Goal: Task Accomplishment & Management: Use online tool/utility

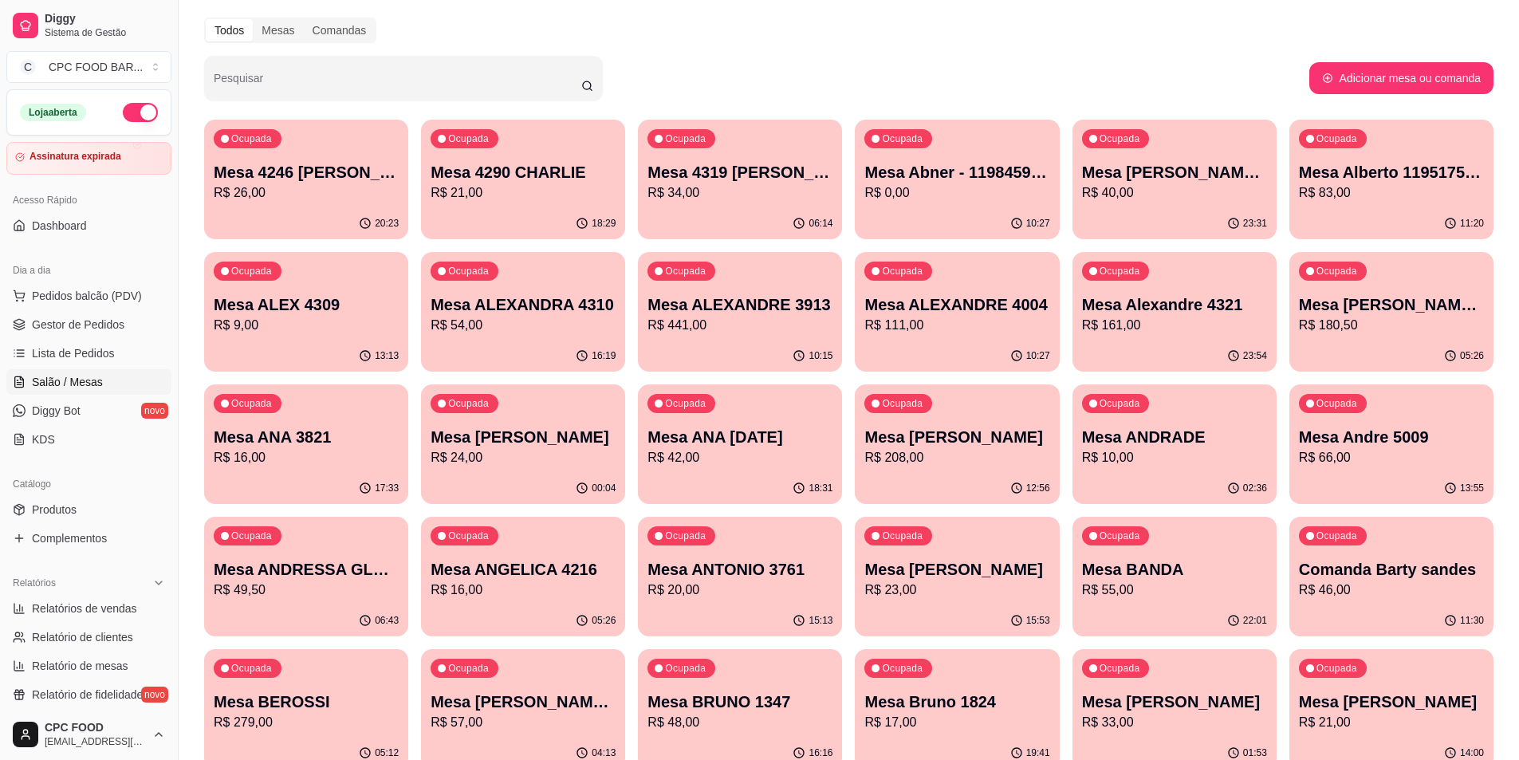
scroll to position [80, 0]
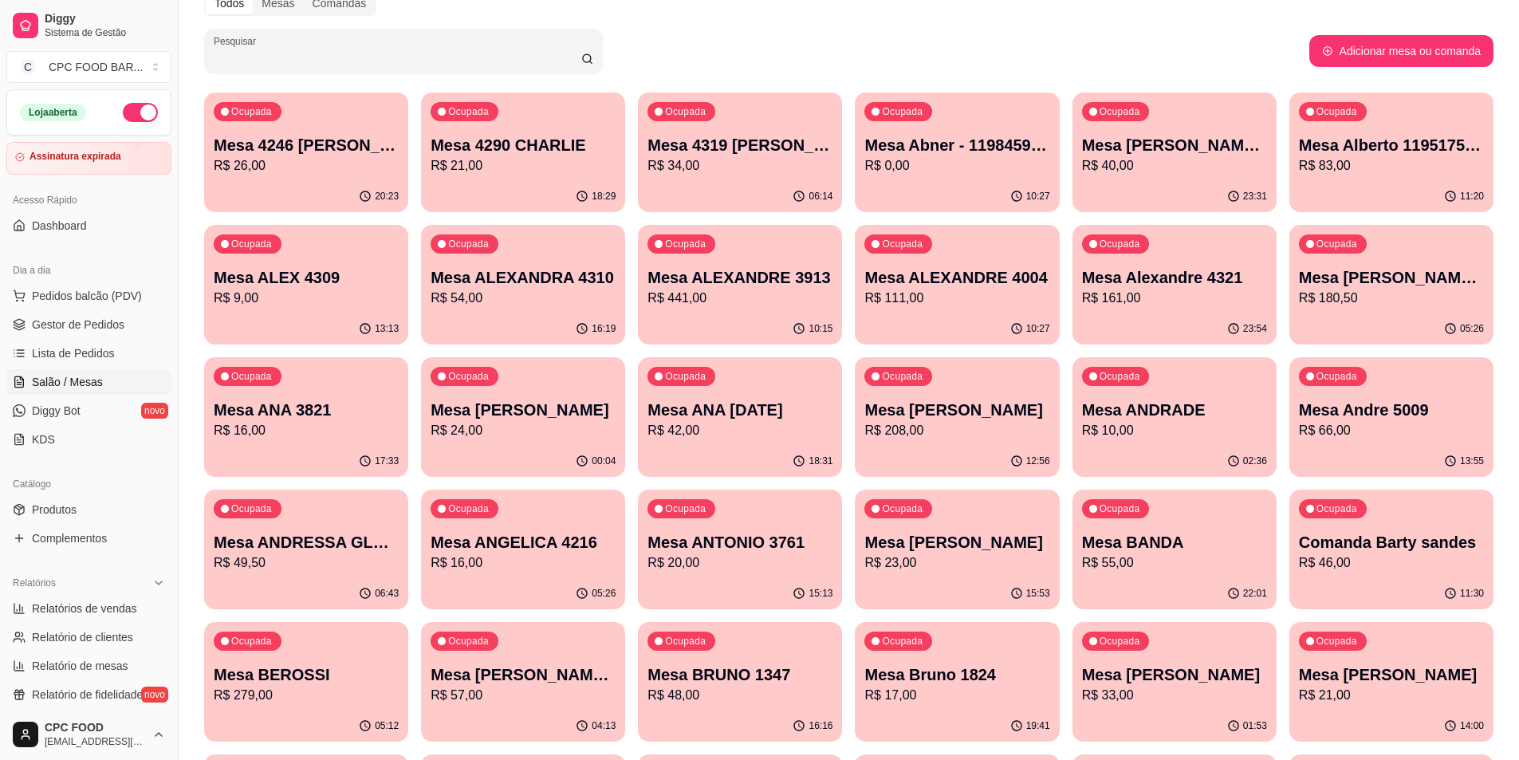
click at [317, 59] on input "Pesquisar" at bounding box center [398, 57] width 368 height 16
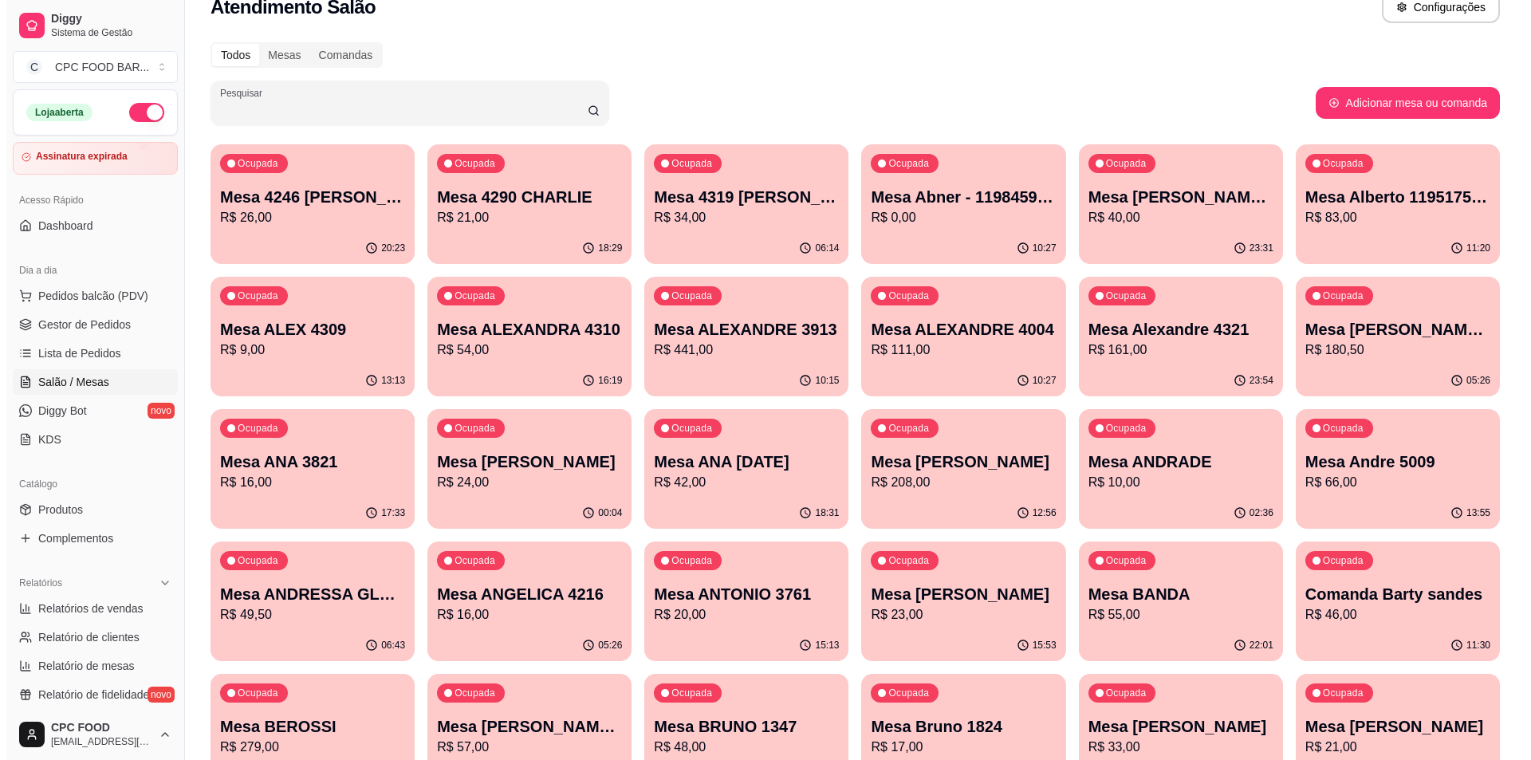
scroll to position [0, 0]
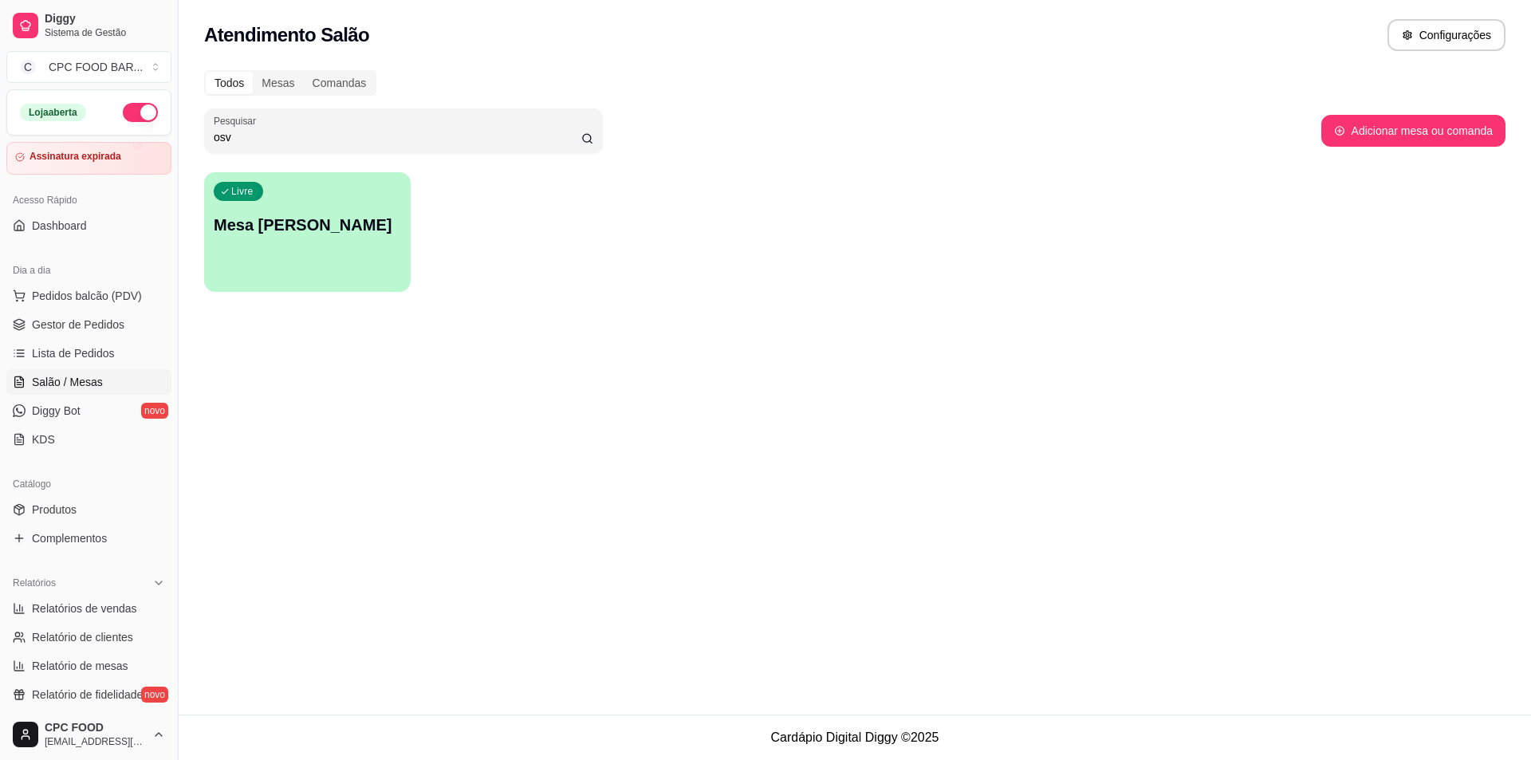
type input "osv"
click at [356, 239] on div "Livre Mesa [PERSON_NAME]" at bounding box center [307, 222] width 200 height 97
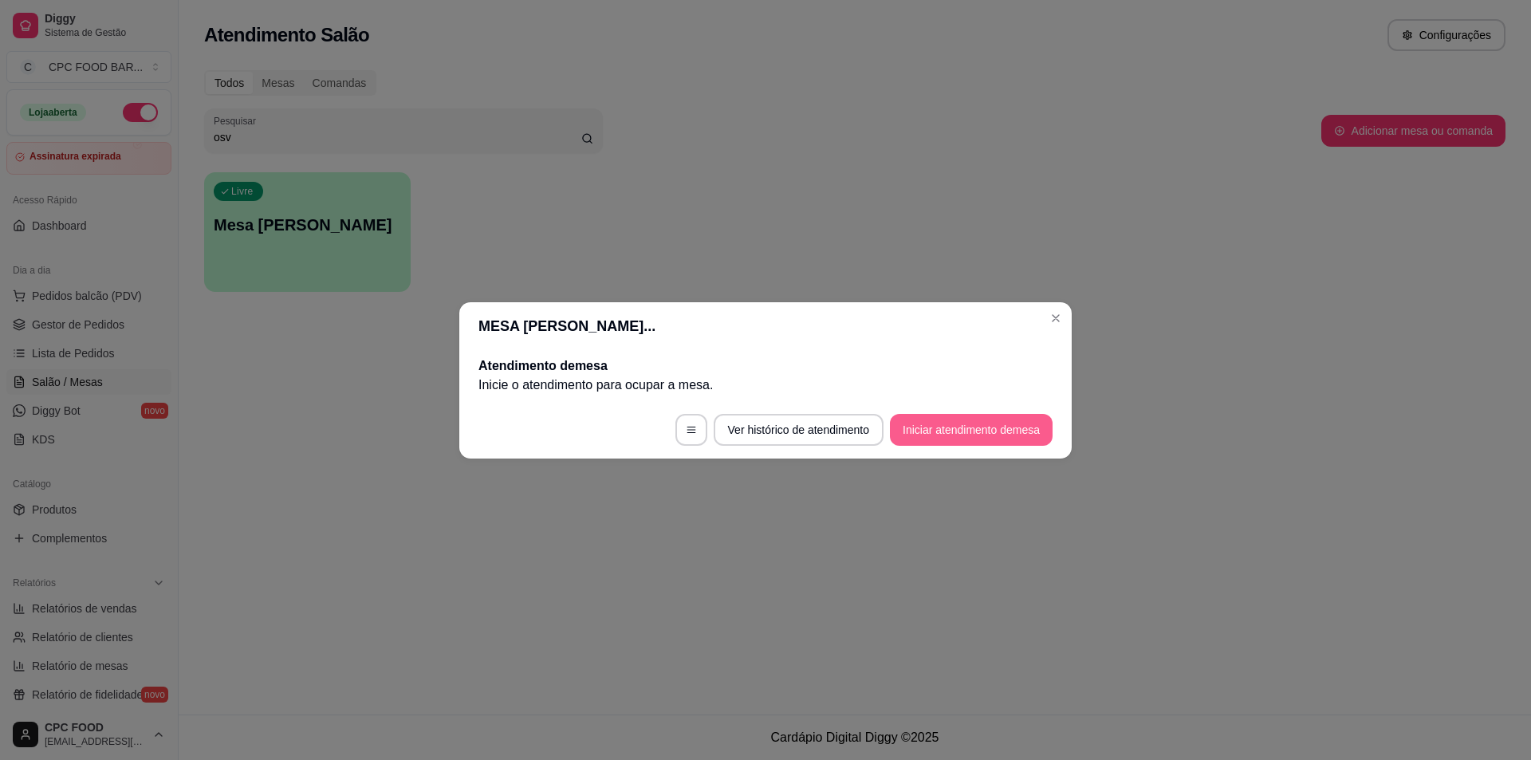
click at [968, 421] on button "Iniciar atendimento de mesa" at bounding box center [971, 430] width 163 height 32
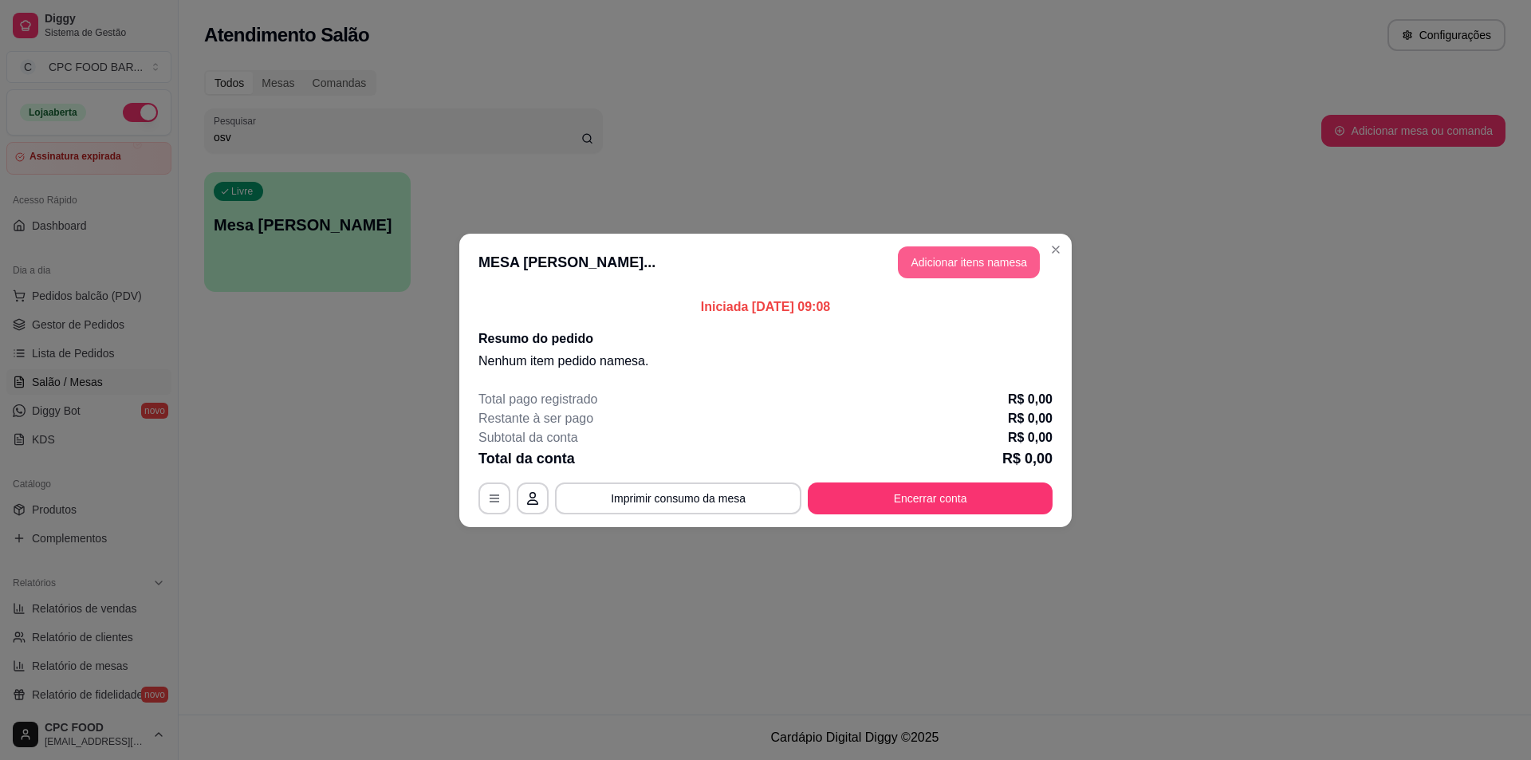
click at [950, 254] on button "Adicionar itens na mesa" at bounding box center [969, 262] width 142 height 32
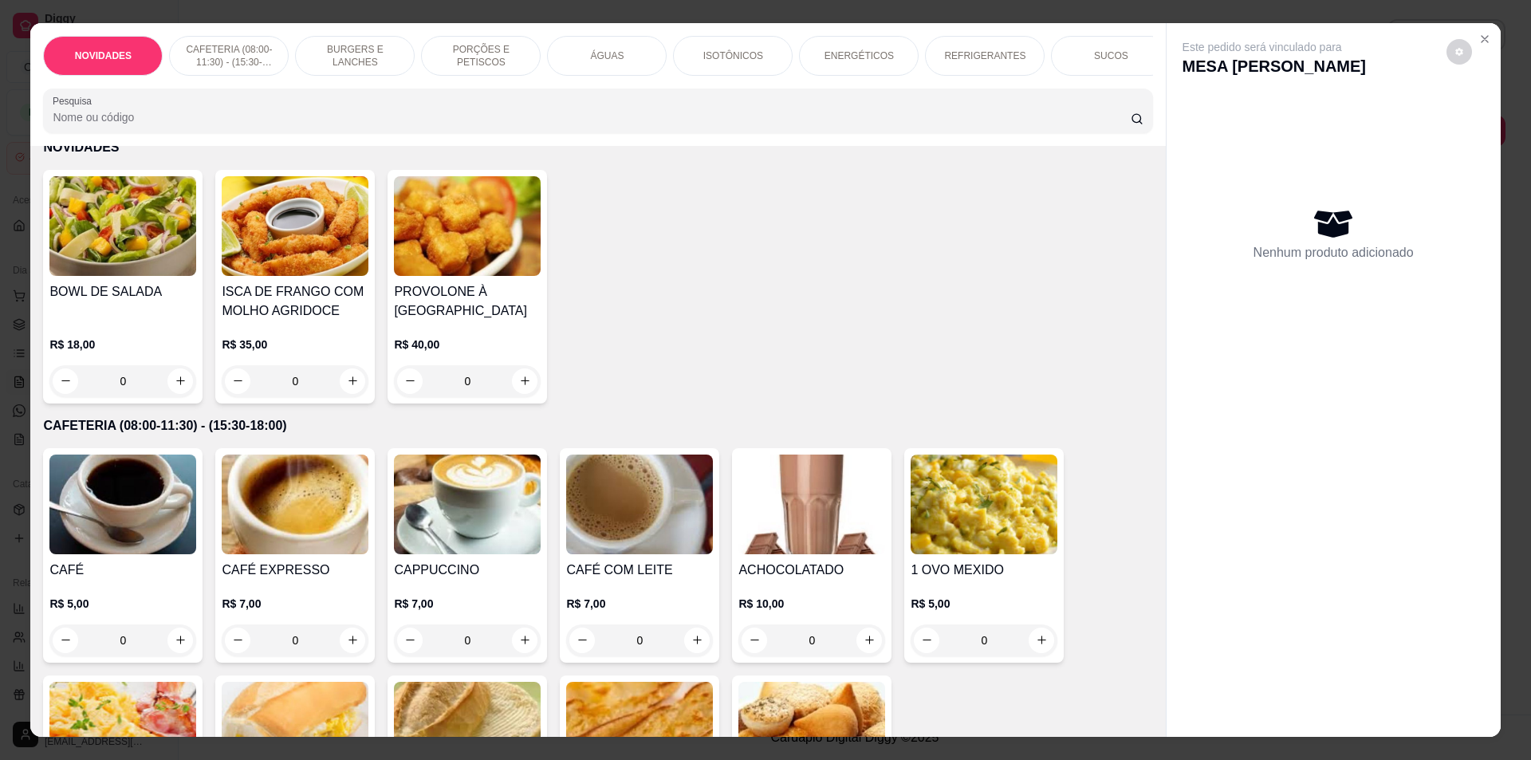
scroll to position [319, 0]
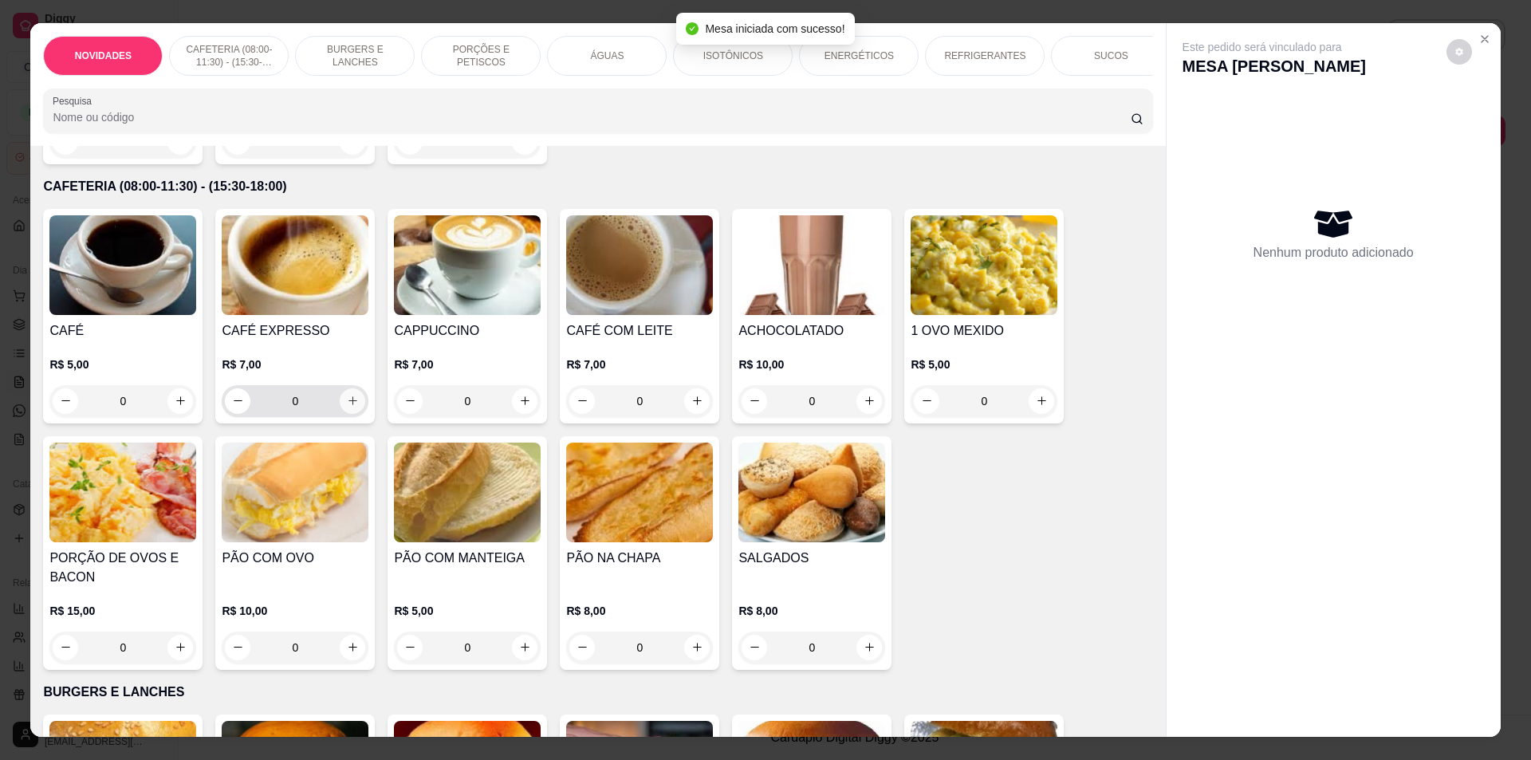
click at [351, 407] on icon "increase-product-quantity" at bounding box center [353, 401] width 12 height 12
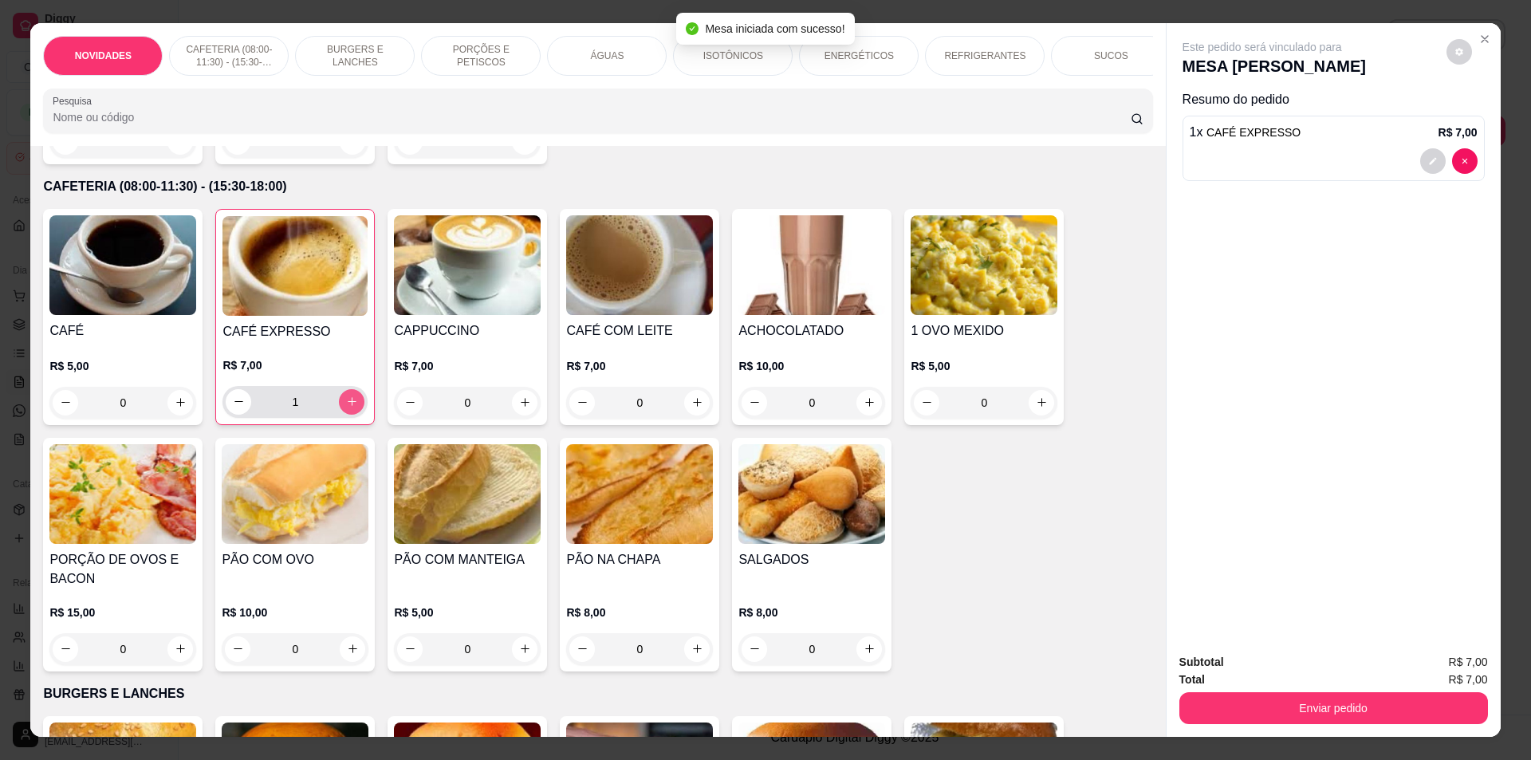
type input "1"
click at [569, 54] on div "ÁGUAS" at bounding box center [607, 56] width 120 height 40
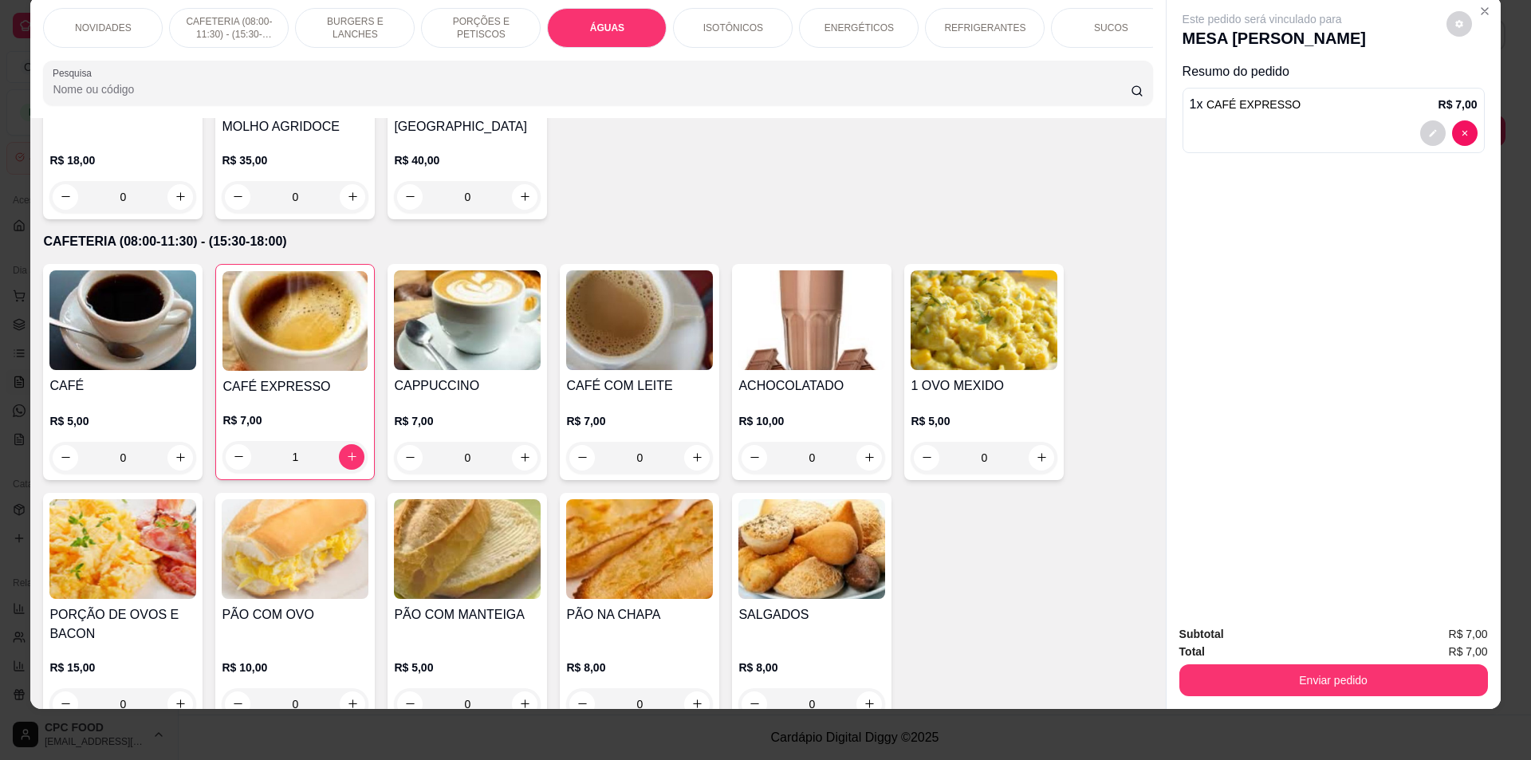
scroll to position [0, 0]
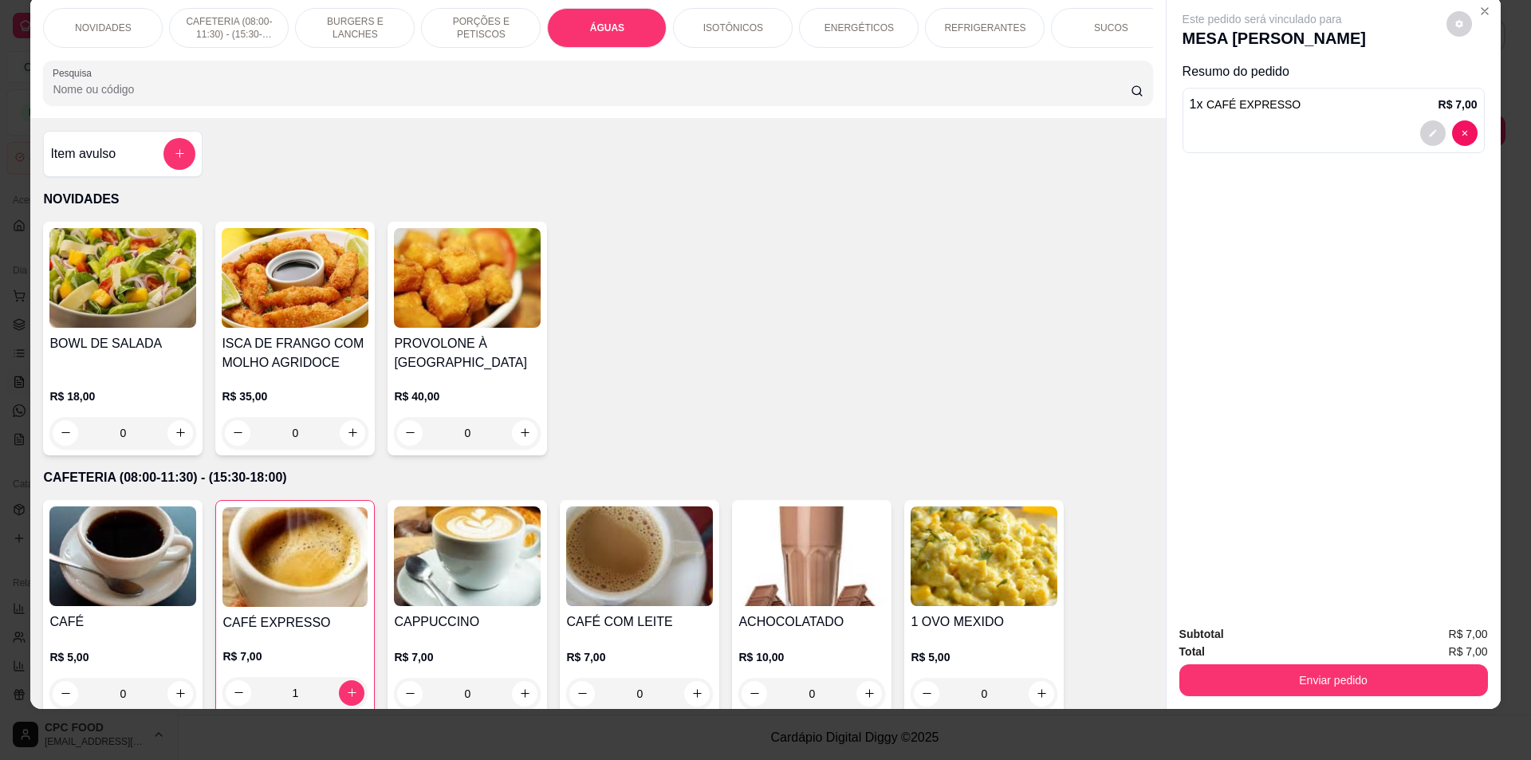
click at [599, 27] on p "ÁGUAS" at bounding box center [607, 28] width 34 height 13
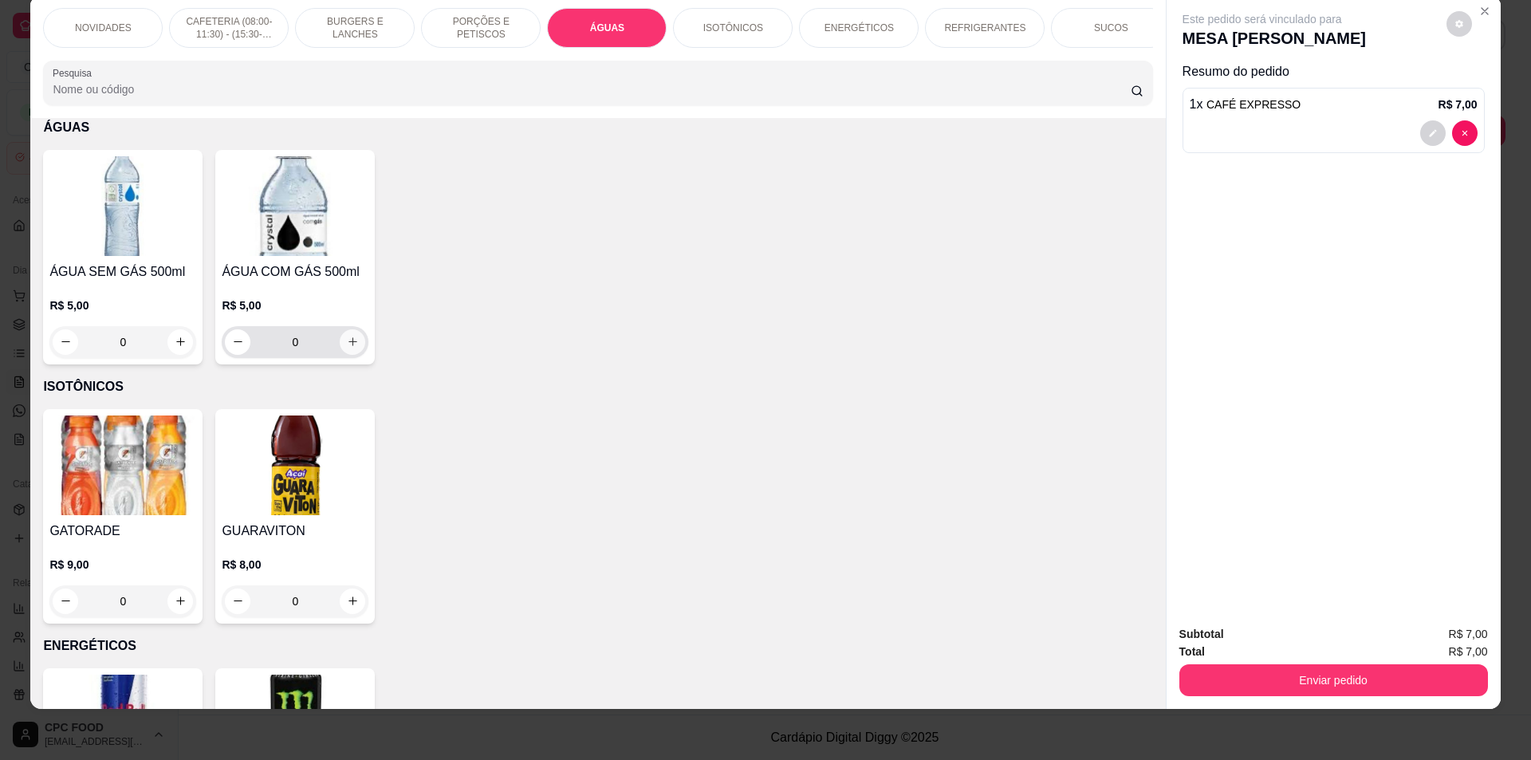
click at [347, 348] on icon "increase-product-quantity" at bounding box center [353, 342] width 12 height 12
type input "1"
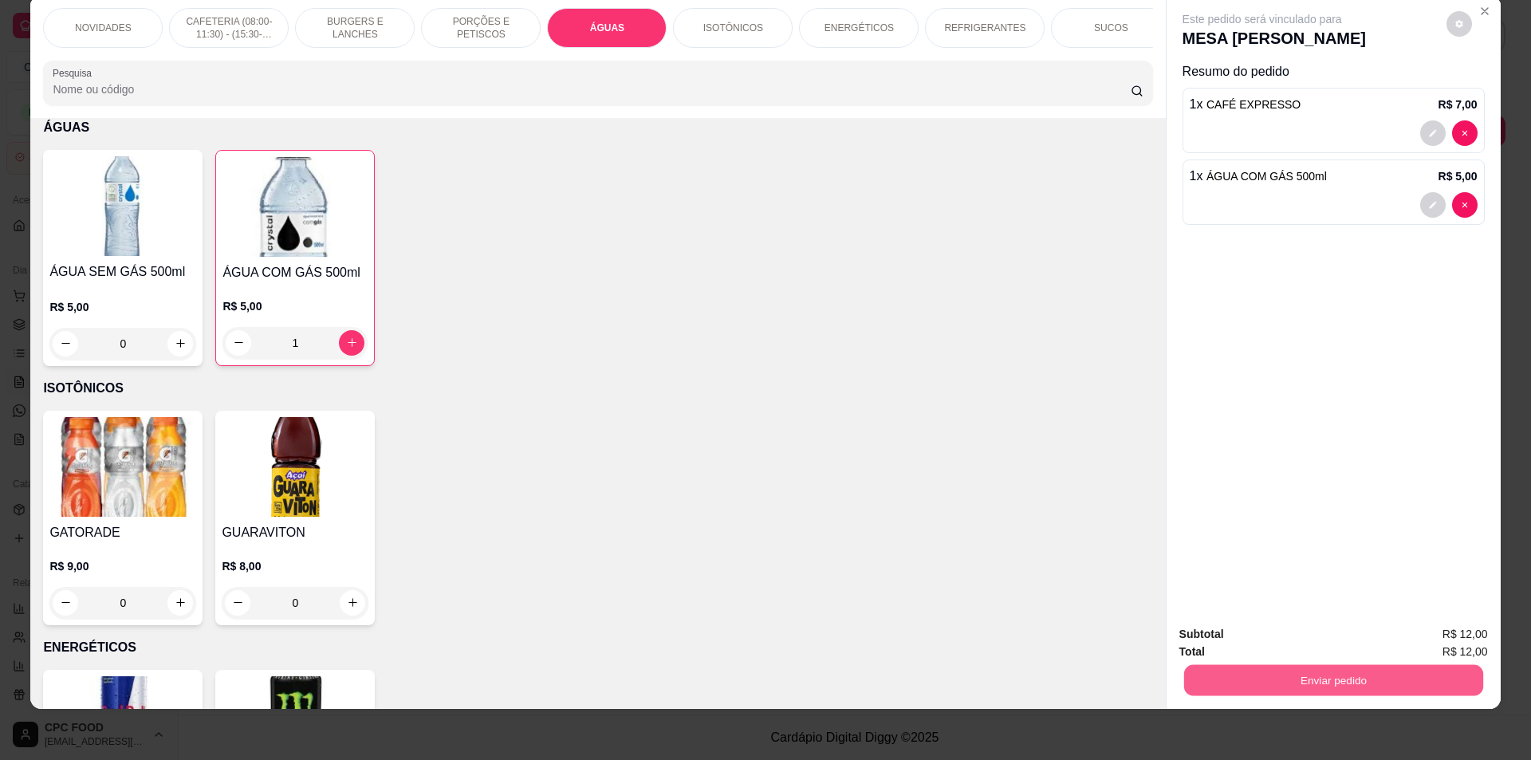
click at [1248, 668] on button "Enviar pedido" at bounding box center [1332, 680] width 299 height 31
click at [1248, 640] on button "Não registrar e enviar pedido" at bounding box center [1280, 641] width 166 height 30
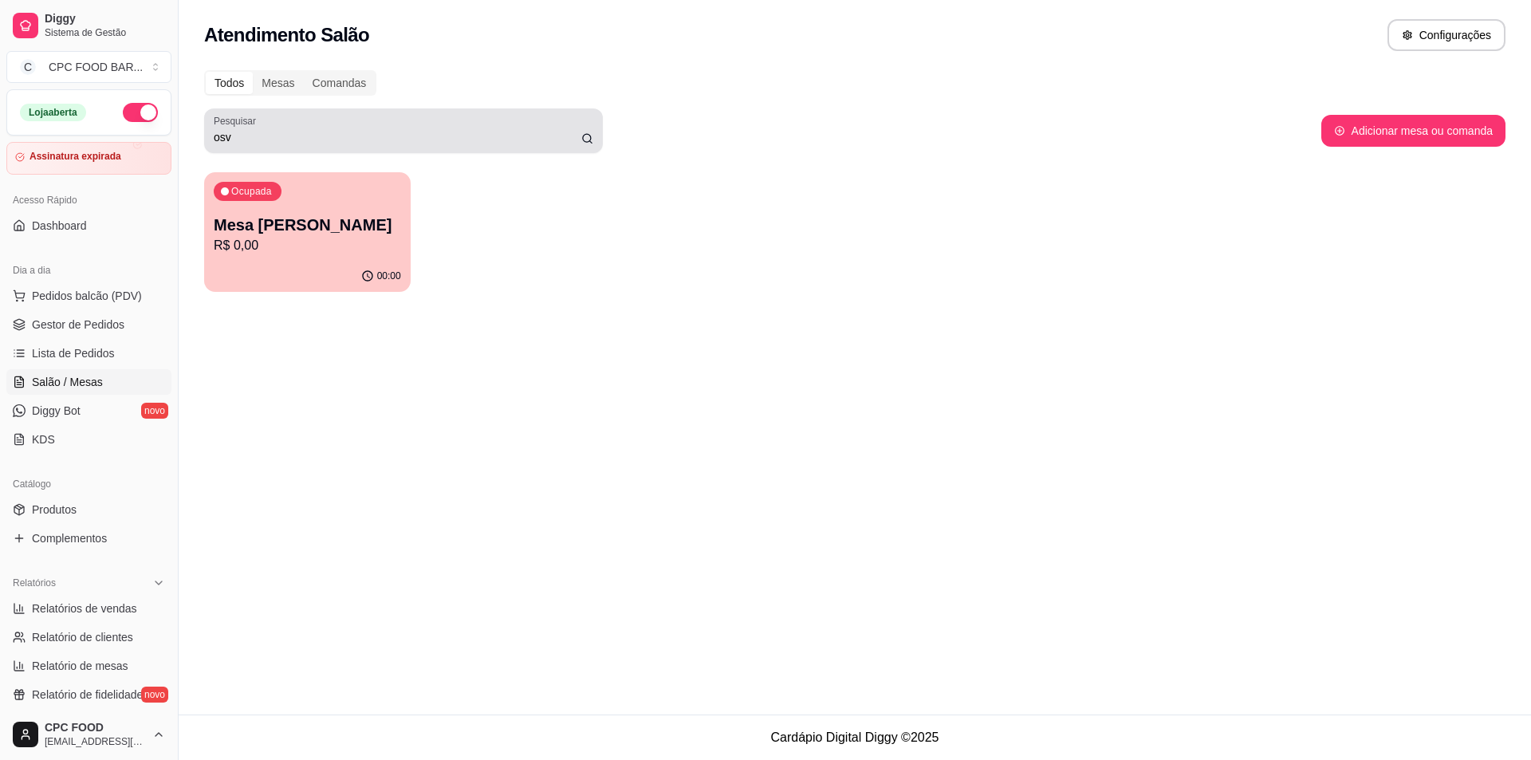
drag, startPoint x: 267, startPoint y: 145, endPoint x: 202, endPoint y: 136, distance: 65.2
click at [202, 136] on div "Todos Mesas Comandas Pesquisar osv Adicionar mesa ou comanda Ocupada Mesa [PERS…" at bounding box center [855, 186] width 1352 height 250
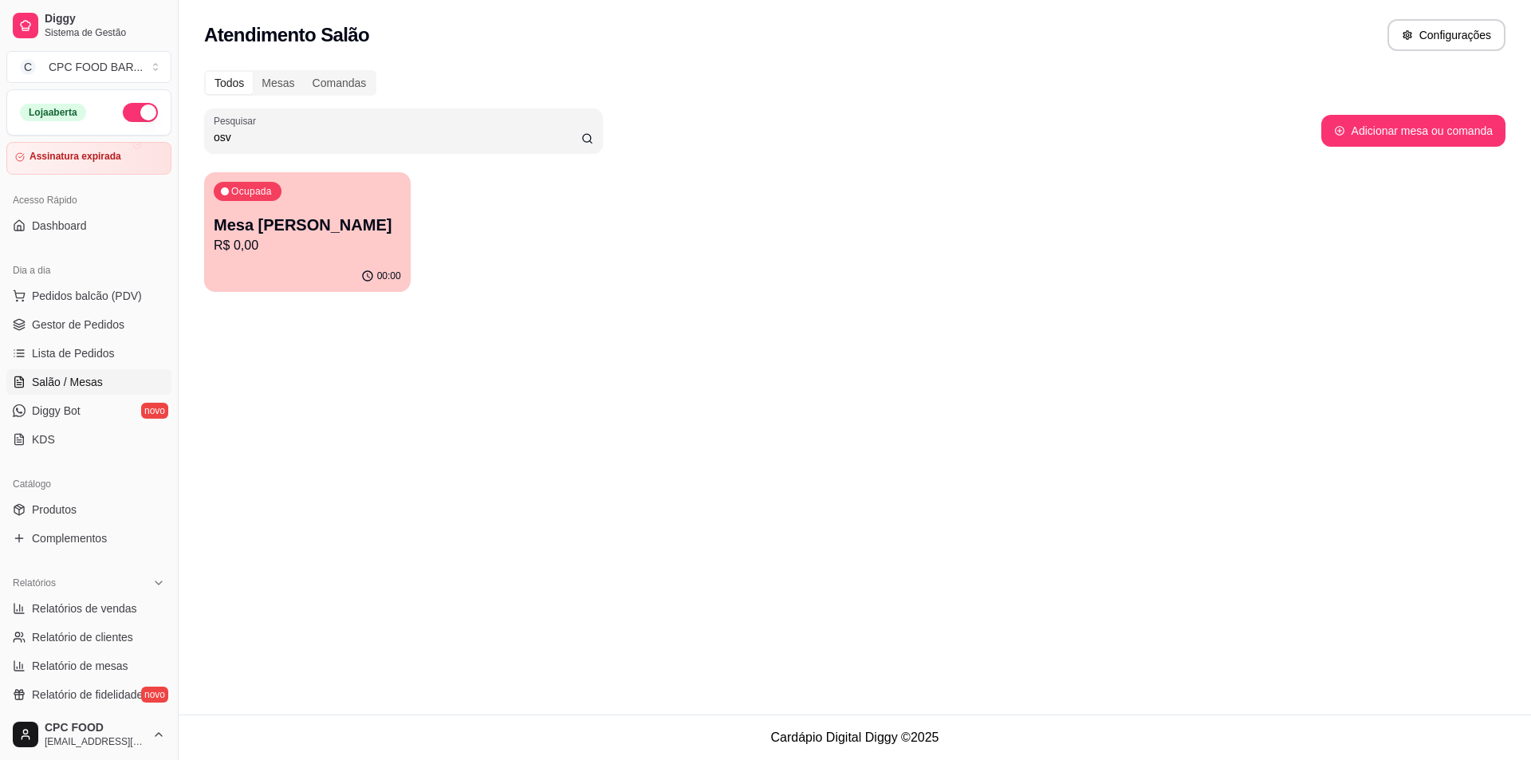
drag, startPoint x: 234, startPoint y: 137, endPoint x: 199, endPoint y: 132, distance: 34.6
click at [199, 132] on div "Todos Mesas Comandas Pesquisar osv Adicionar mesa ou comanda Ocupada Mesa [PERS…" at bounding box center [855, 186] width 1352 height 250
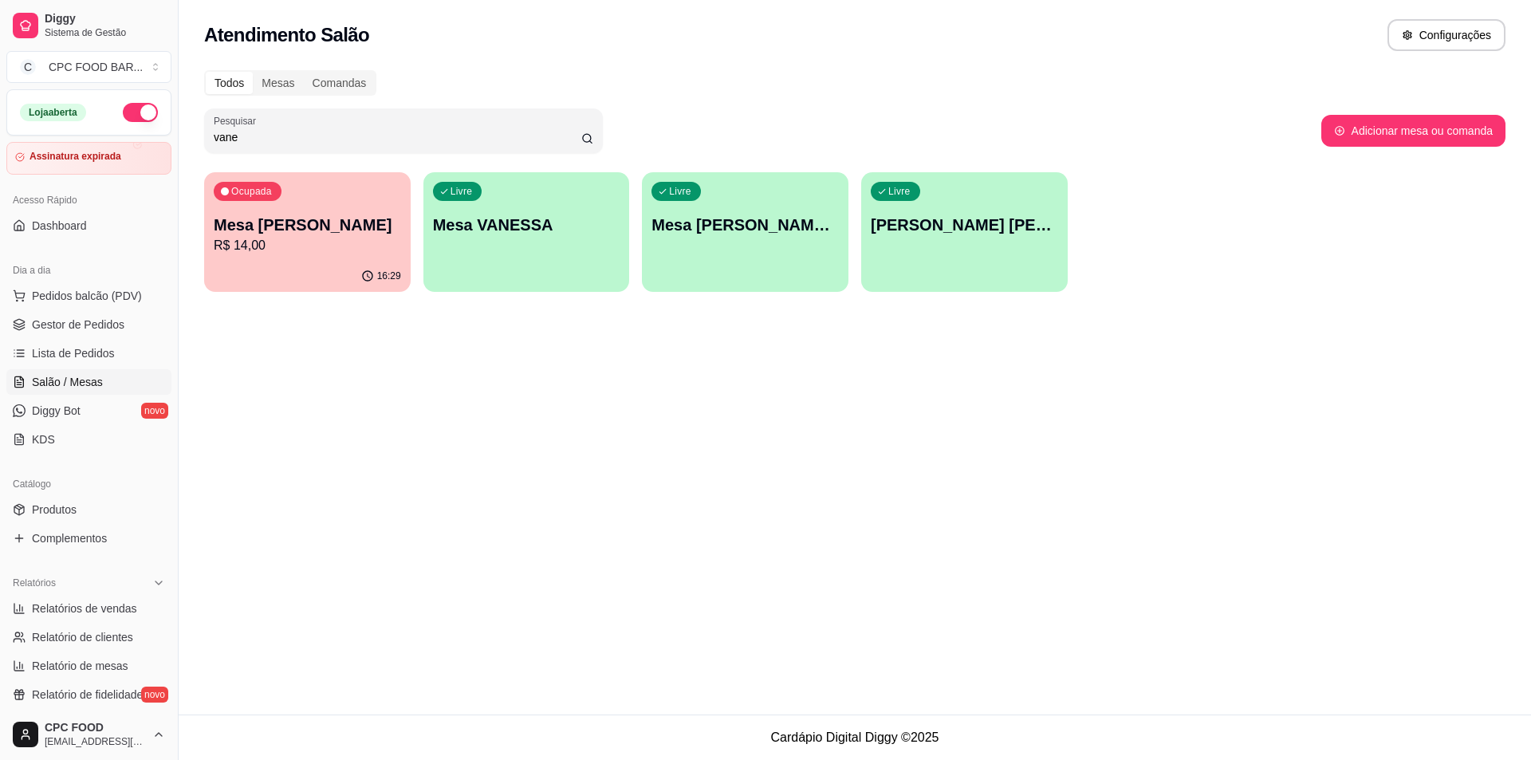
type input "vane"
click at [329, 212] on div "Ocupada Mesa [PERSON_NAME] R$ 14,00" at bounding box center [307, 217] width 200 height 86
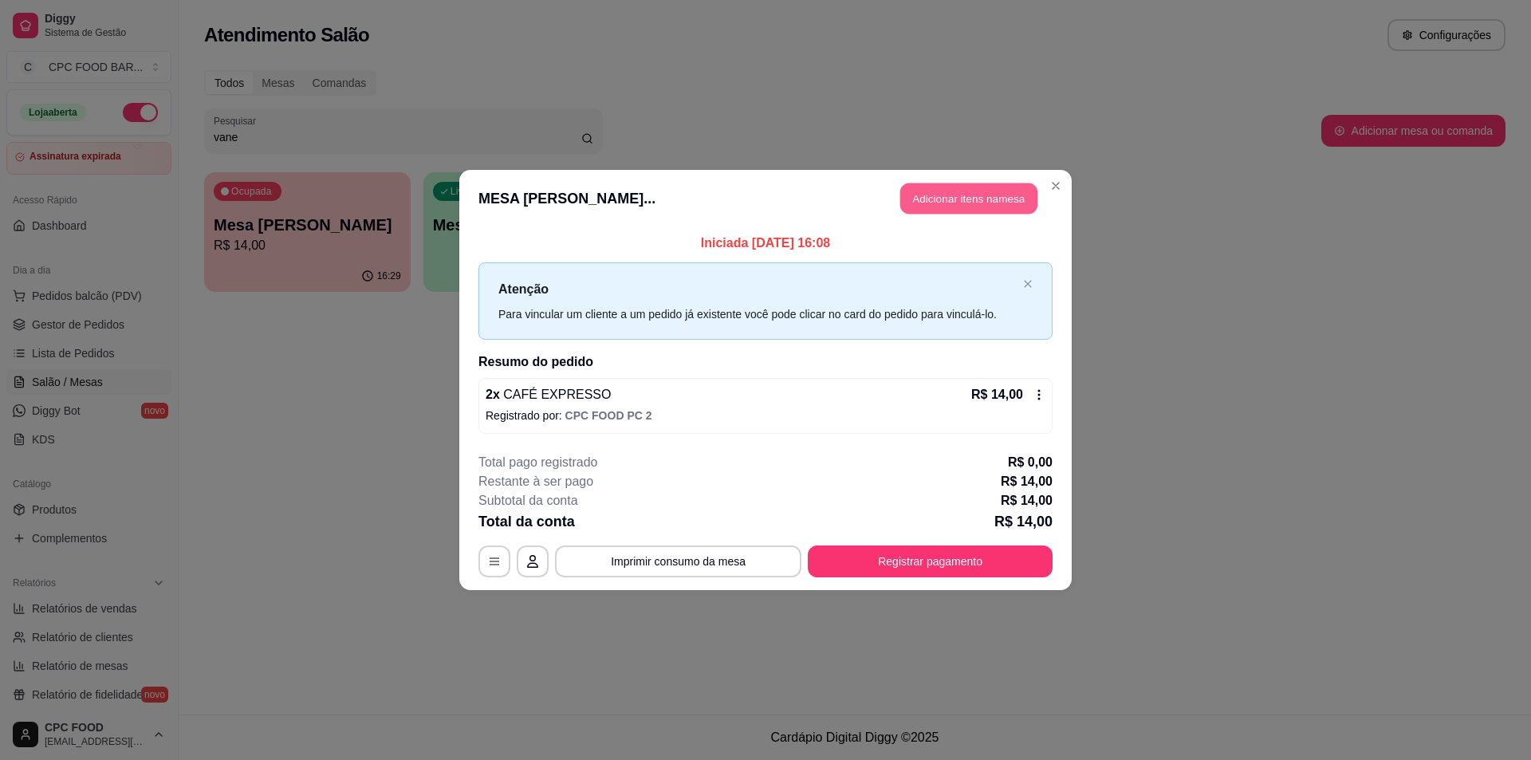
click at [965, 203] on button "Adicionar itens na mesa" at bounding box center [968, 198] width 137 height 31
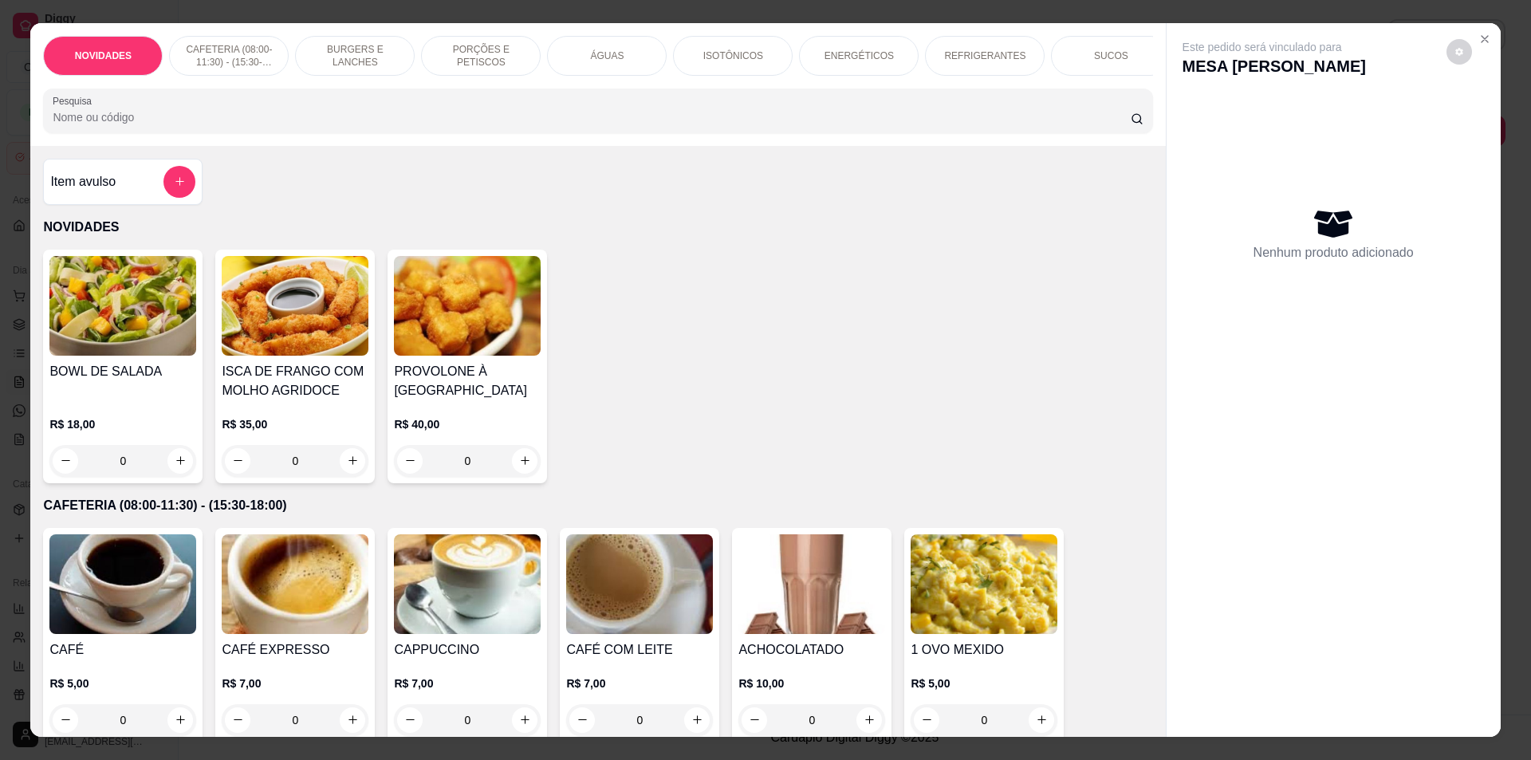
click at [443, 125] on input "Pesquisa" at bounding box center [591, 117] width 1077 height 16
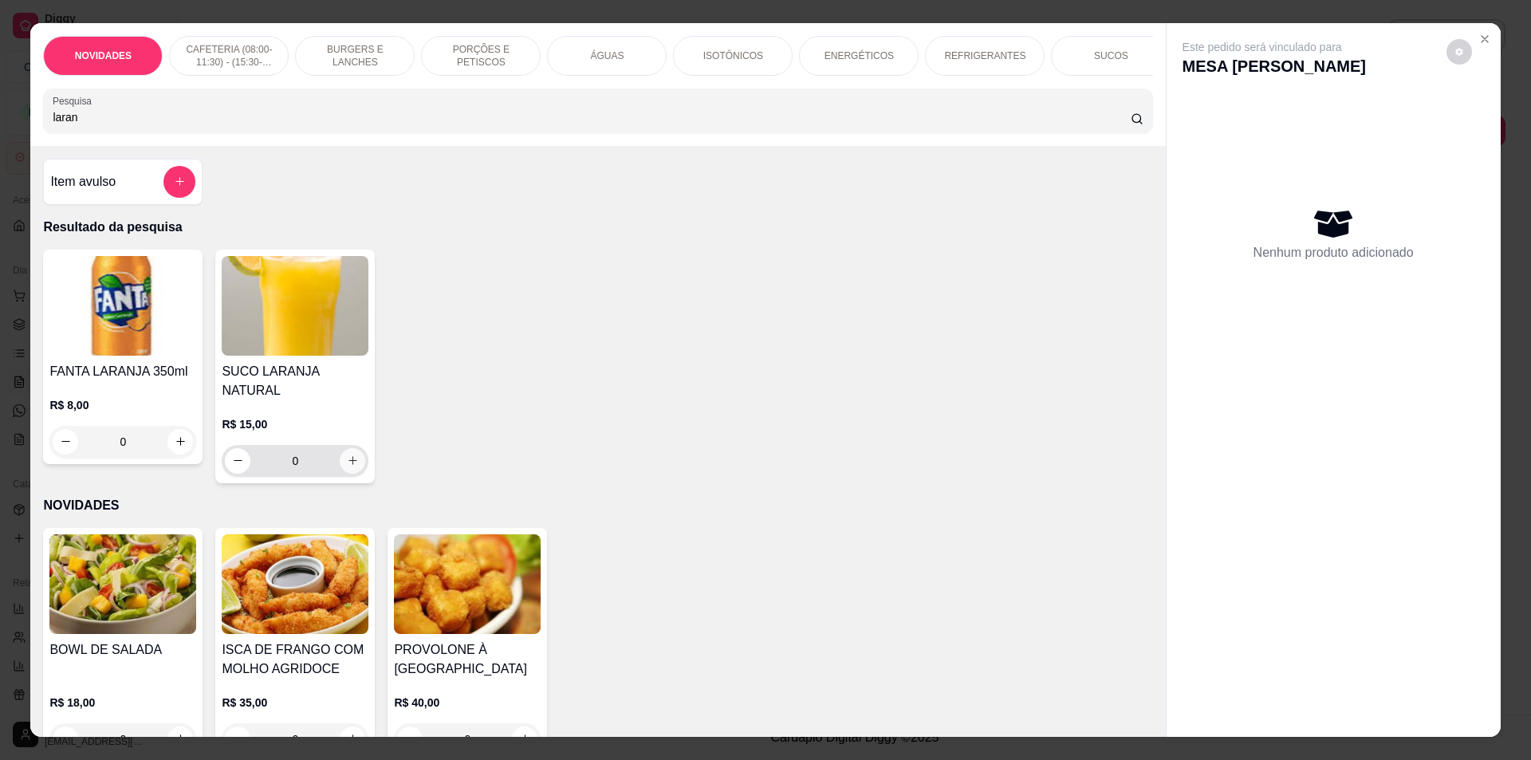
type input "laran"
click at [351, 454] on icon "increase-product-quantity" at bounding box center [353, 460] width 12 height 12
type input "1"
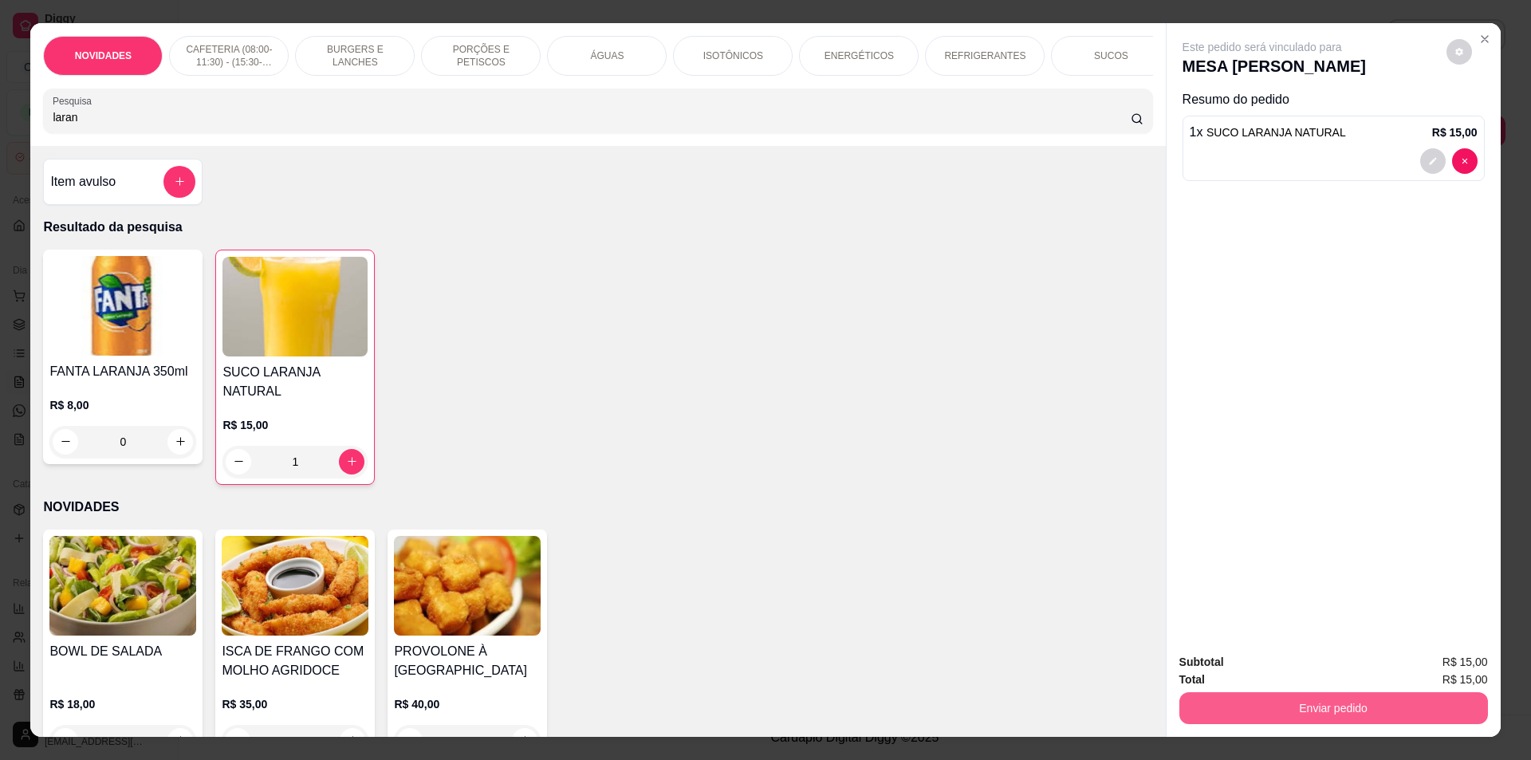
click at [1268, 706] on button "Enviar pedido" at bounding box center [1333, 708] width 309 height 32
click at [1272, 670] on button "Não registrar e enviar pedido" at bounding box center [1280, 668] width 161 height 29
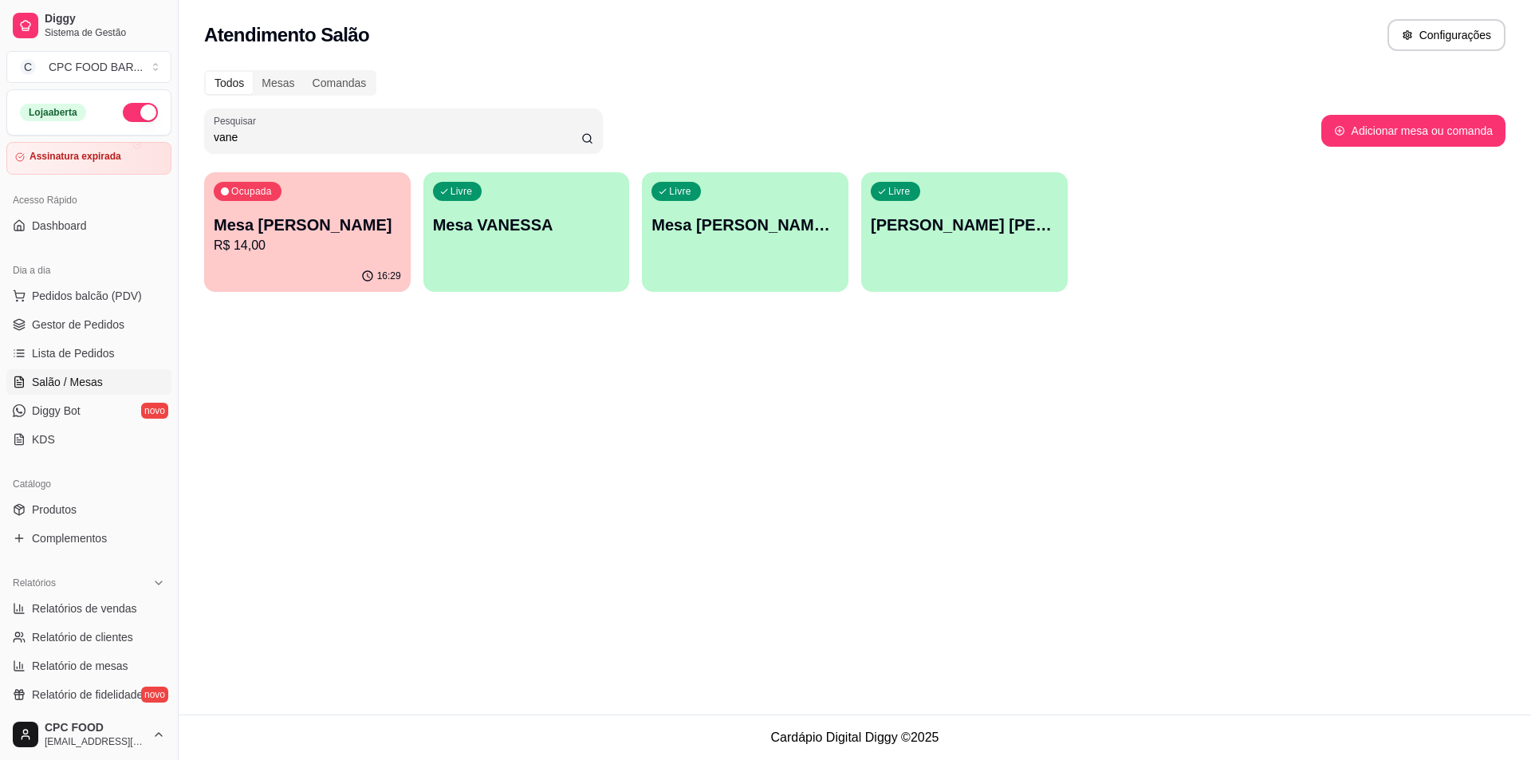
drag, startPoint x: 273, startPoint y: 131, endPoint x: 160, endPoint y: 129, distance: 113.2
click at [159, 128] on div "Diggy Sistema de Gestão C CPC FOOD BAR ... Loja aberta Assinatura expirada Aces…" at bounding box center [765, 380] width 1531 height 760
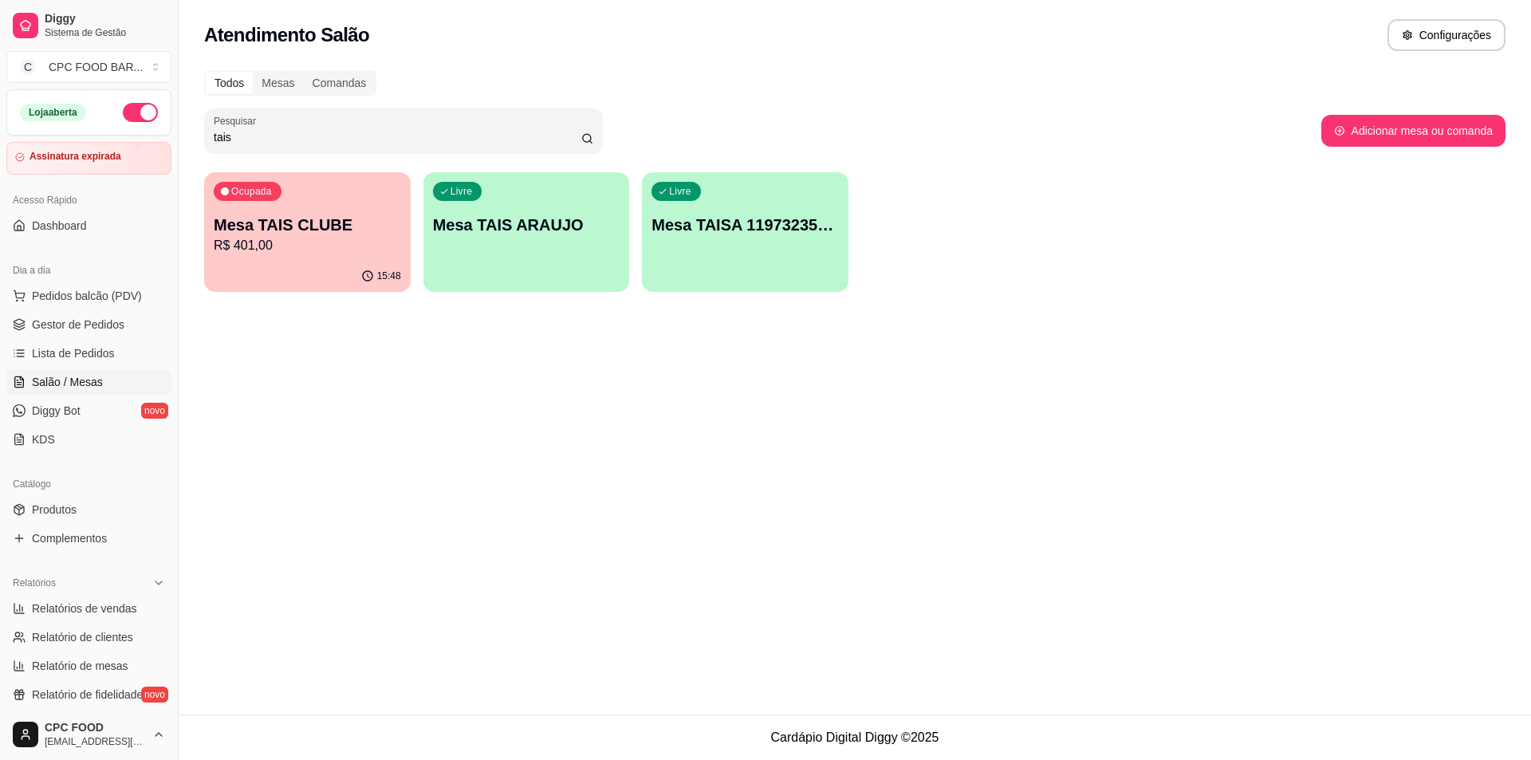
type input "tais"
click at [298, 198] on div "Ocupada Mesa TAIS CLUBE R$ 401,00" at bounding box center [307, 216] width 206 height 88
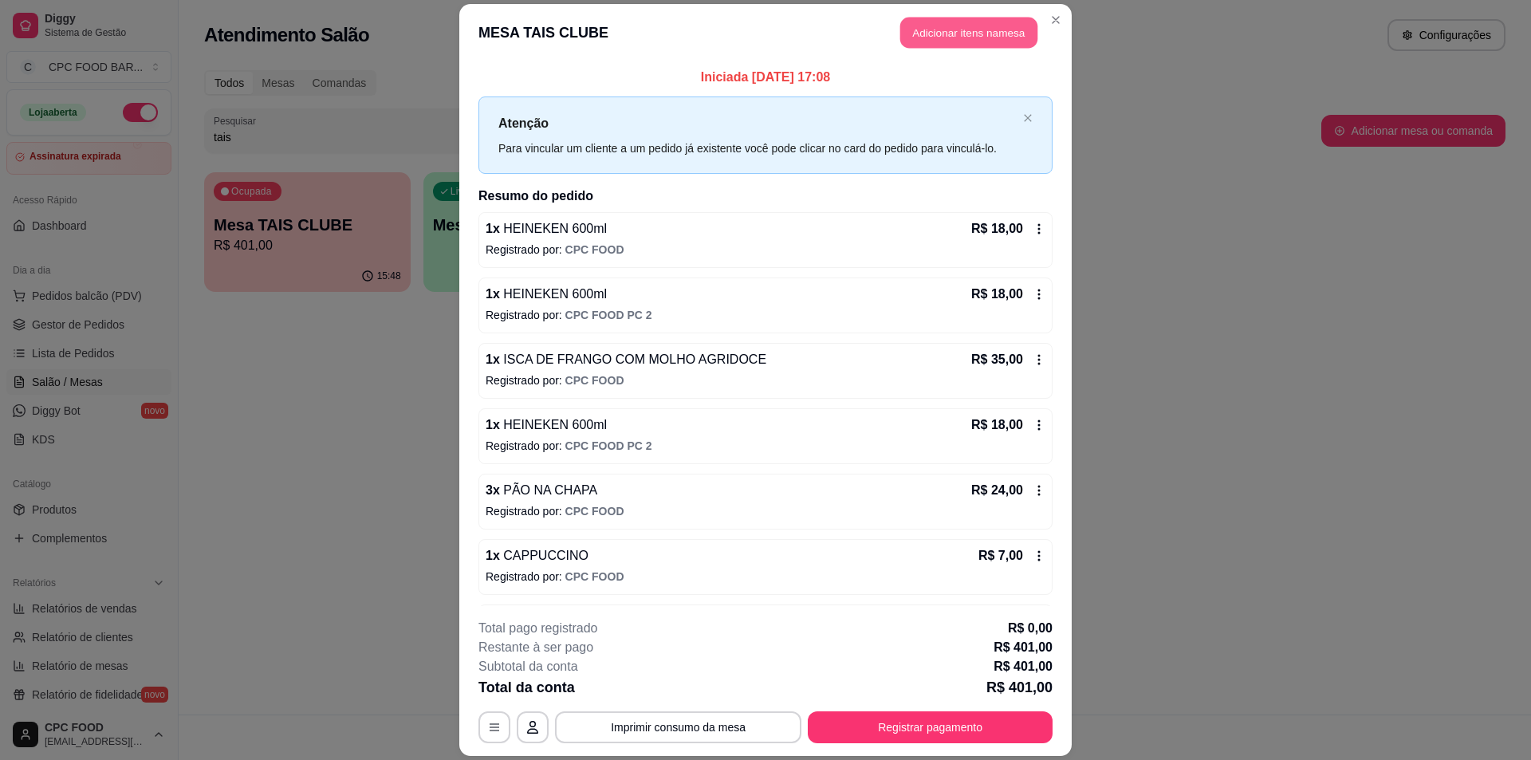
click at [989, 36] on button "Adicionar itens na mesa" at bounding box center [968, 32] width 137 height 31
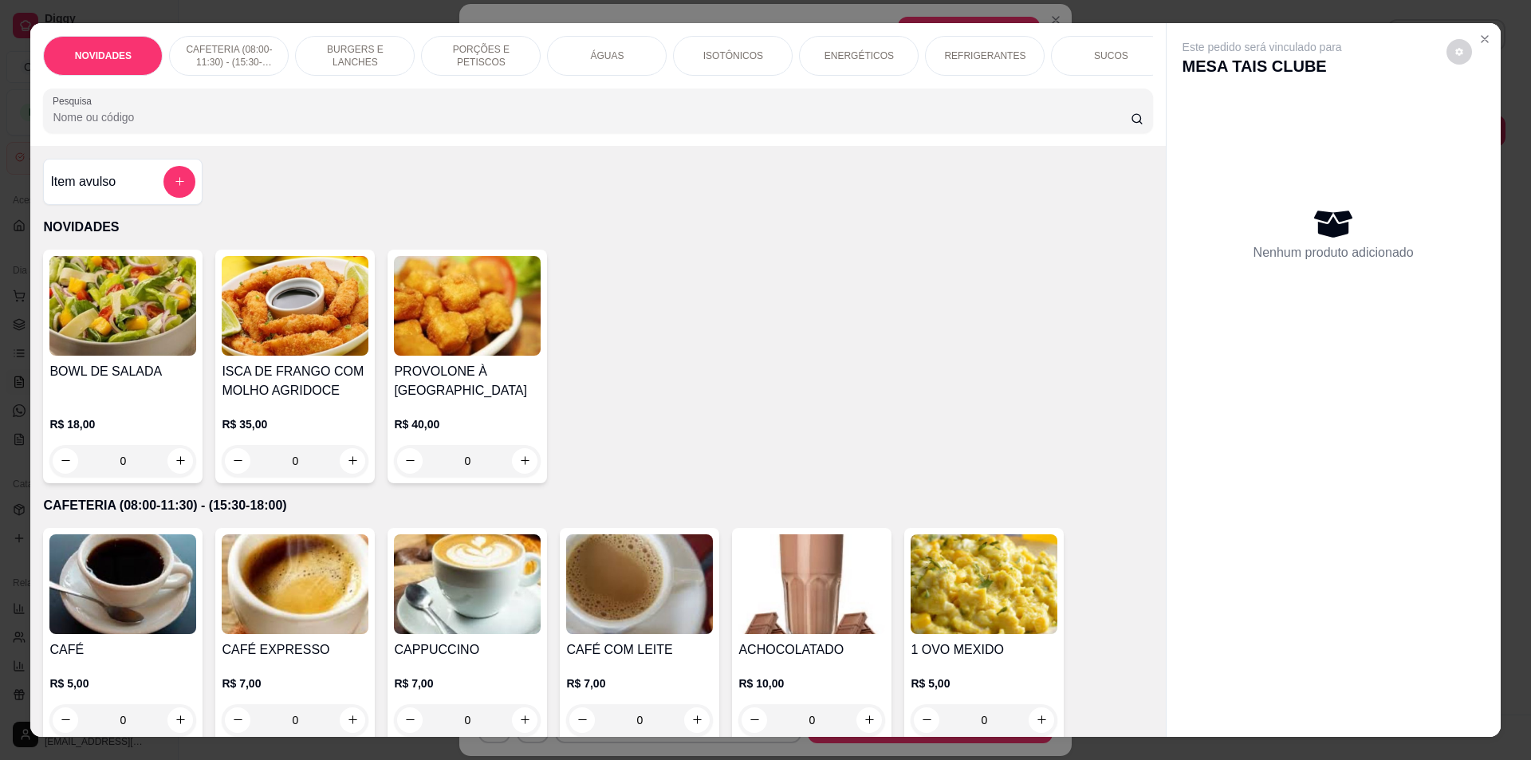
click at [405, 124] on input "Pesquisa" at bounding box center [591, 117] width 1077 height 16
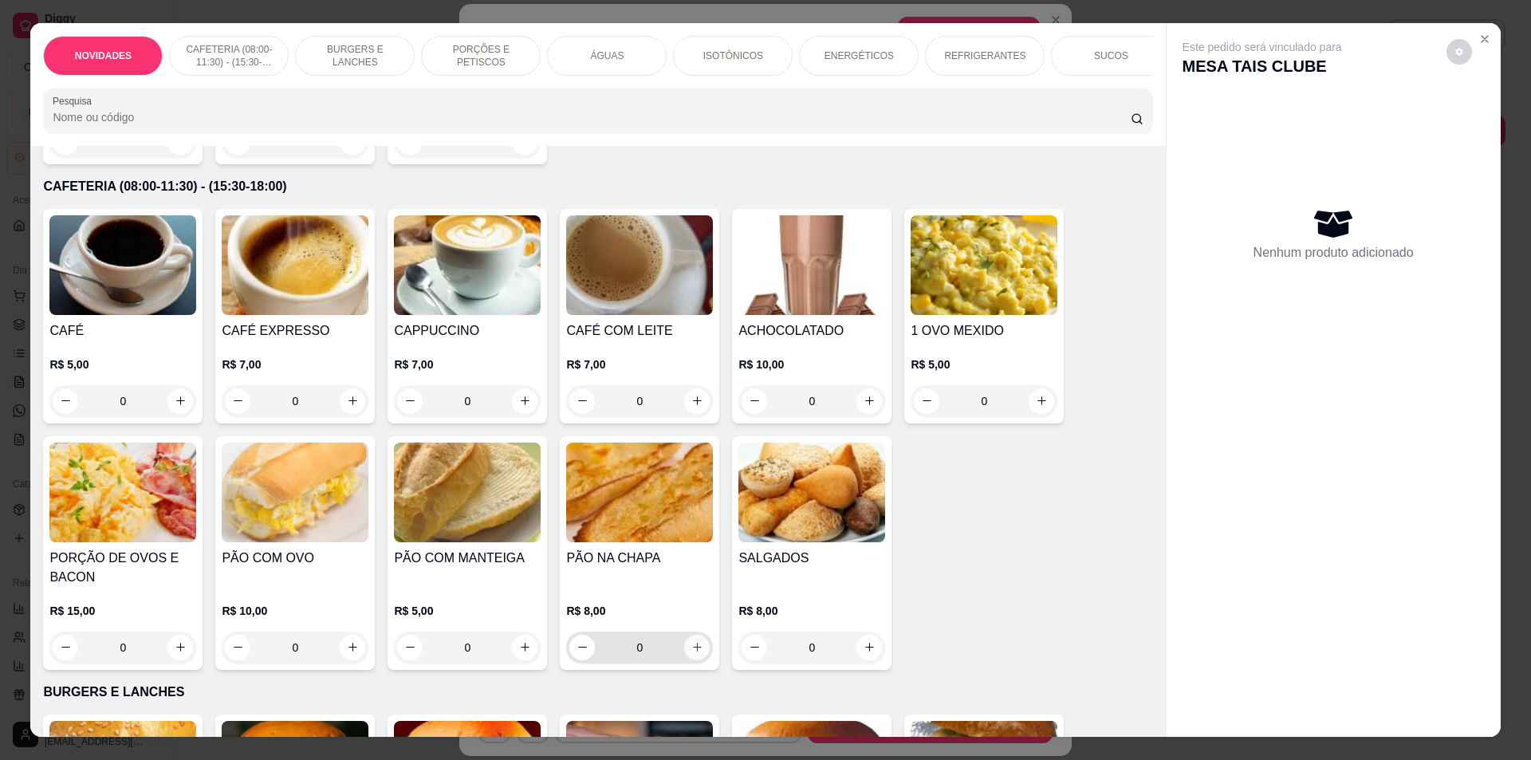
click at [695, 653] on icon "increase-product-quantity" at bounding box center [697, 647] width 12 height 12
type input "1"
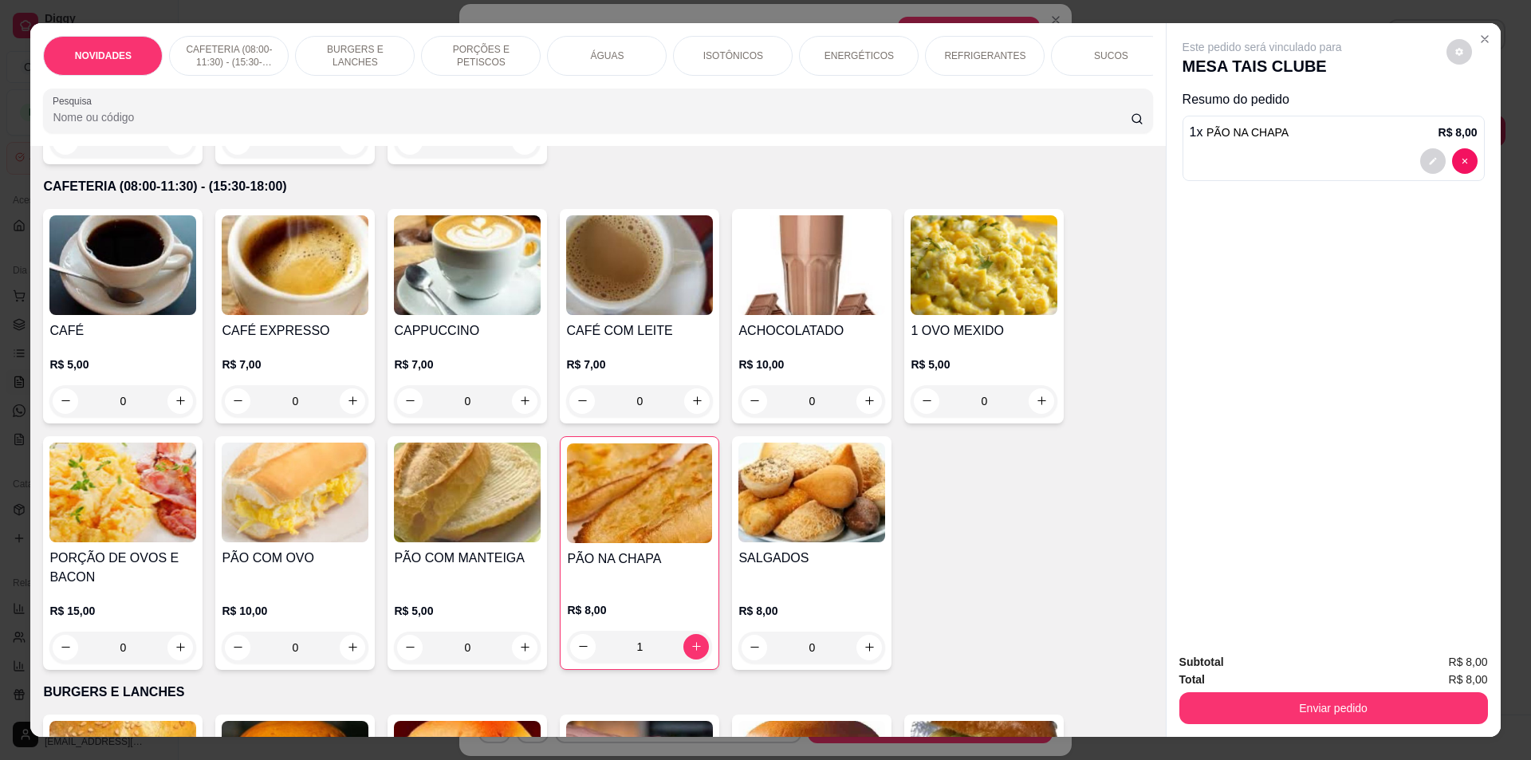
scroll to position [0, 0]
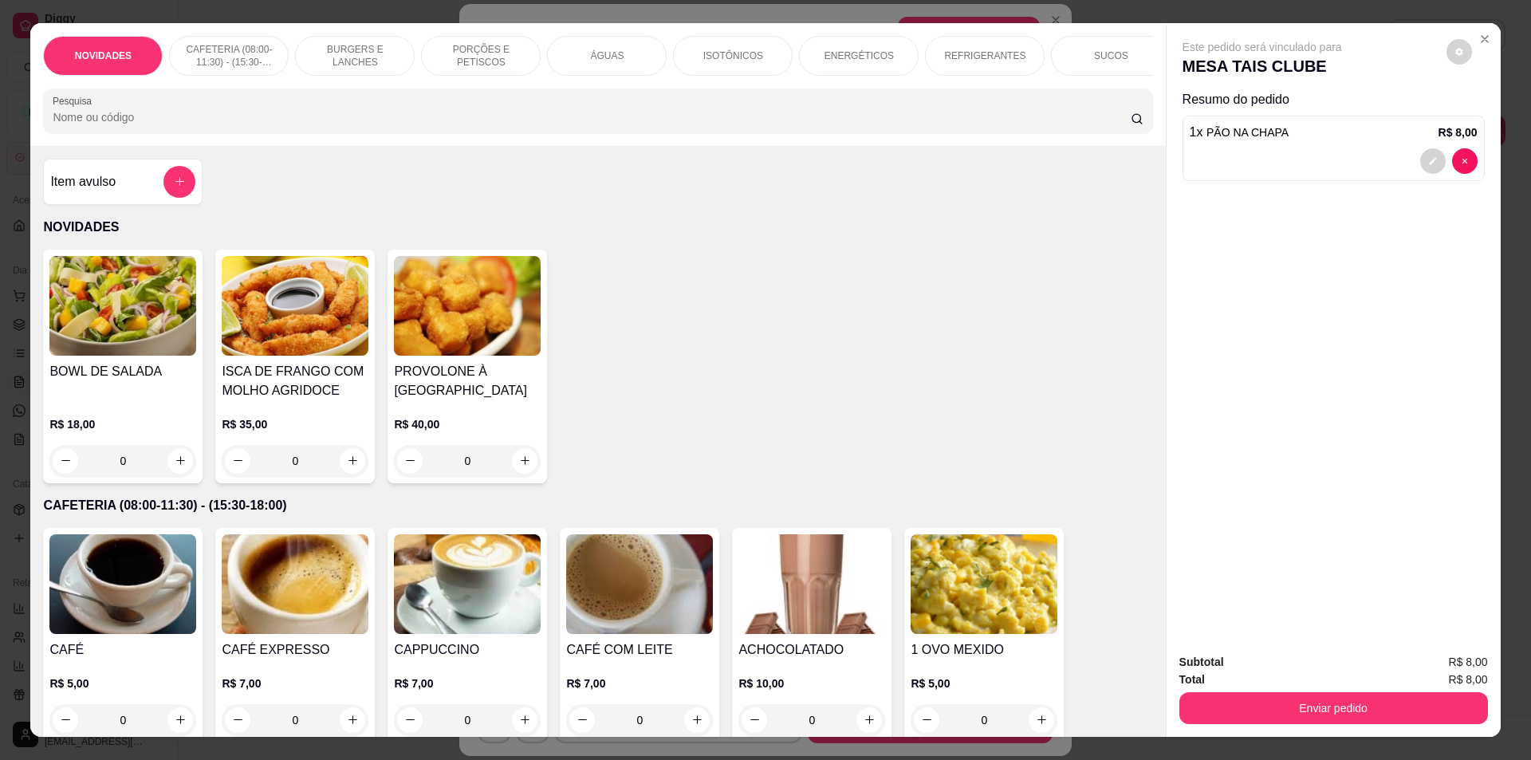
click at [288, 125] on input "Pesquisa" at bounding box center [591, 117] width 1077 height 16
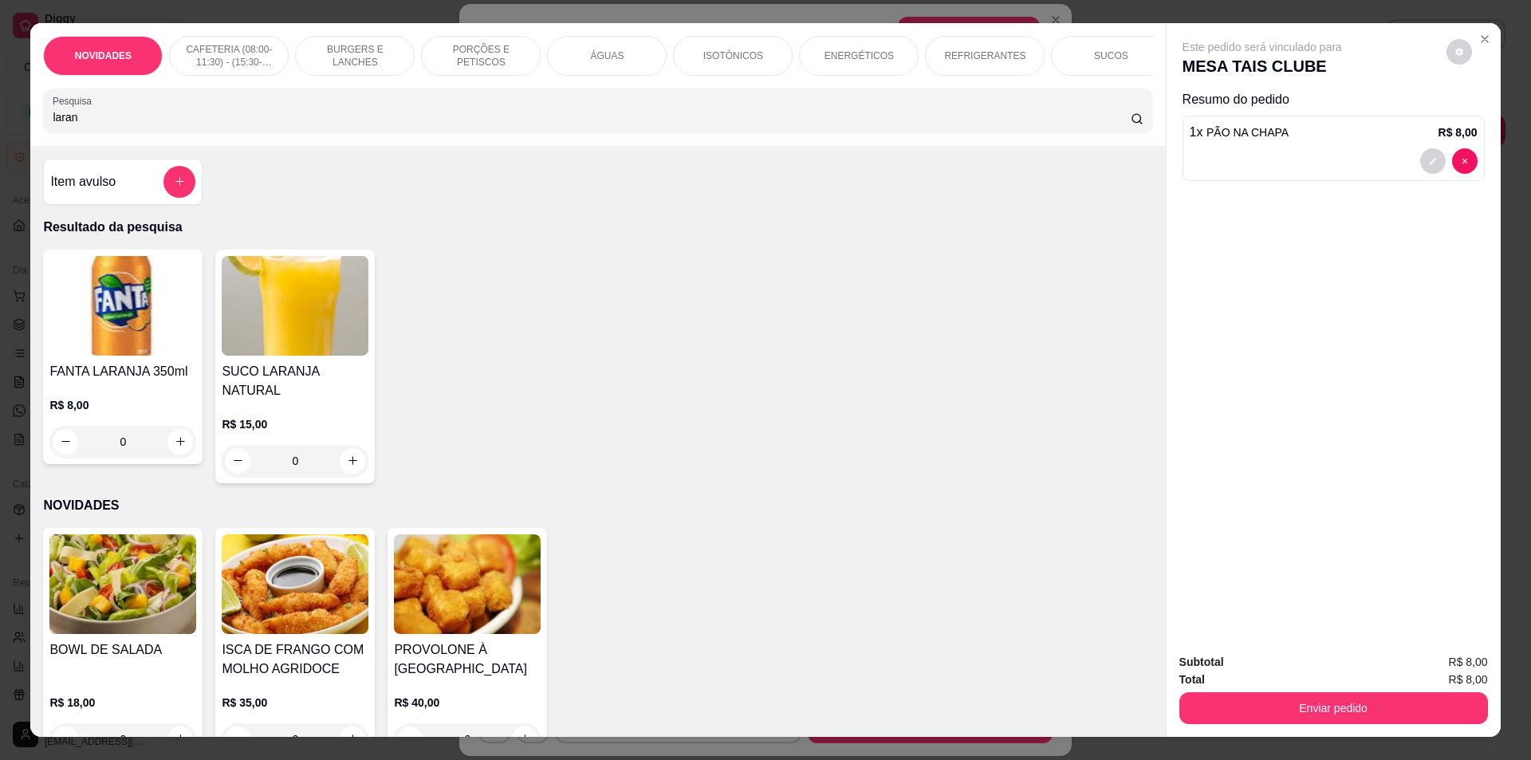
type input "laran"
click at [348, 454] on icon "increase-product-quantity" at bounding box center [353, 460] width 12 height 12
type input "1"
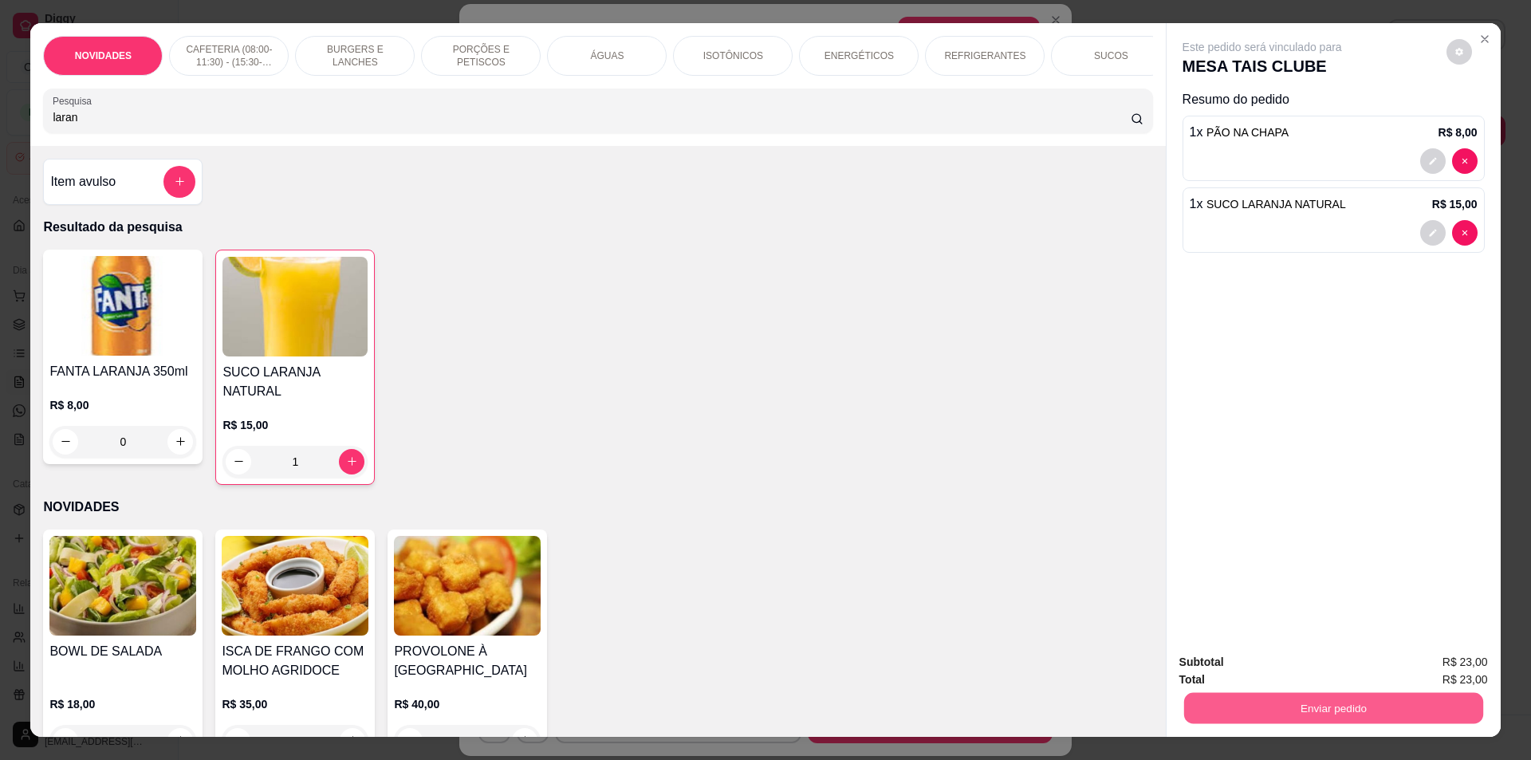
click at [1212, 708] on button "Enviar pedido" at bounding box center [1332, 708] width 299 height 31
click at [1231, 668] on button "Não registrar e enviar pedido" at bounding box center [1280, 668] width 161 height 29
